Goal: Information Seeking & Learning: Learn about a topic

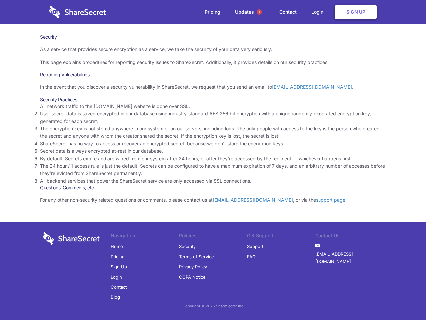
click at [213, 160] on li "By default, Secrets expire and are wiped from our system after 24 hours, or aft…" at bounding box center [213, 158] width 346 height 7
click at [259, 12] on span "1" at bounding box center [259, 11] width 5 height 5
